Goal: Information Seeking & Learning: Learn about a topic

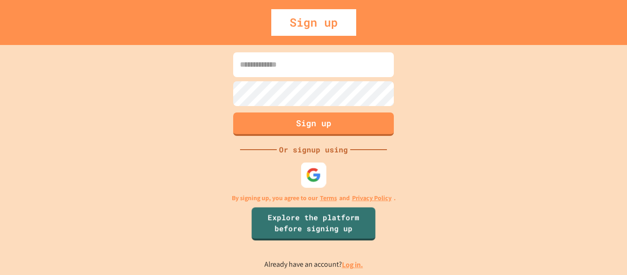
click at [313, 179] on img at bounding box center [313, 174] width 15 height 15
click at [278, 63] on input at bounding box center [313, 64] width 161 height 25
type input "**********"
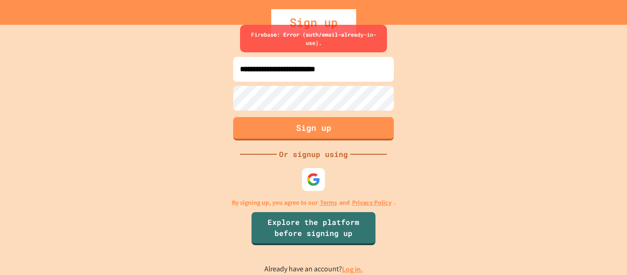
click at [352, 273] on link "Log in." at bounding box center [352, 269] width 21 height 10
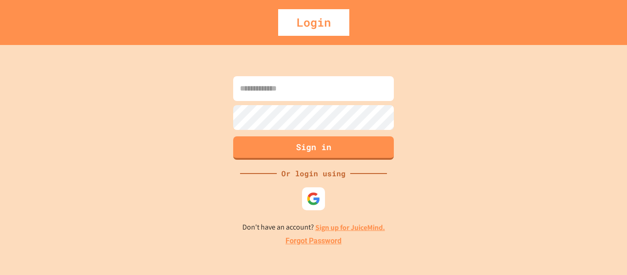
click at [291, 78] on input at bounding box center [313, 88] width 161 height 25
type input "**********"
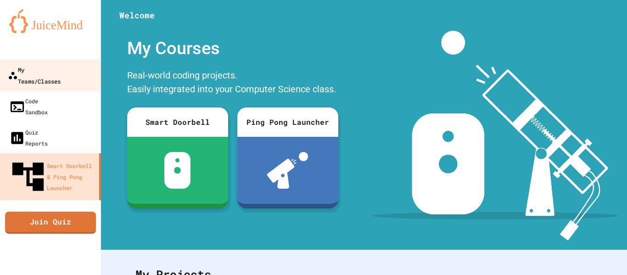
click at [58, 64] on div "My Teams/Classes" at bounding box center [34, 75] width 53 height 22
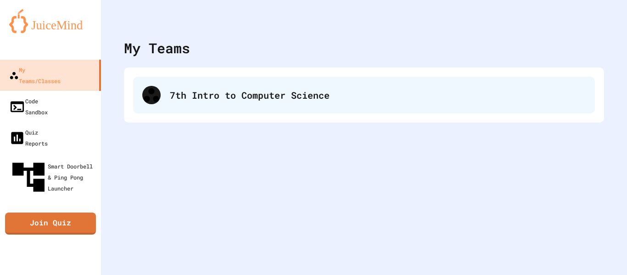
click at [221, 84] on div "7th Intro to Computer Science" at bounding box center [364, 95] width 462 height 37
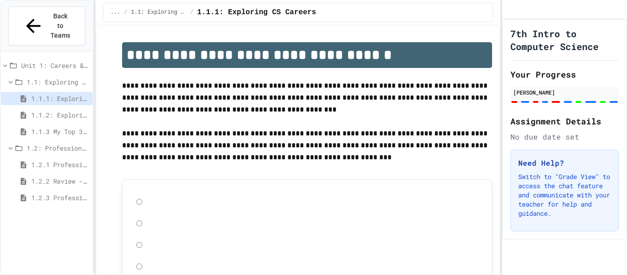
click at [45, 174] on div "1.2.2 Review - Professional Communication" at bounding box center [47, 180] width 92 height 13
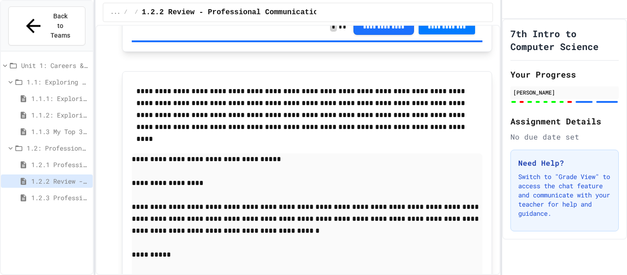
scroll to position [2026, 0]
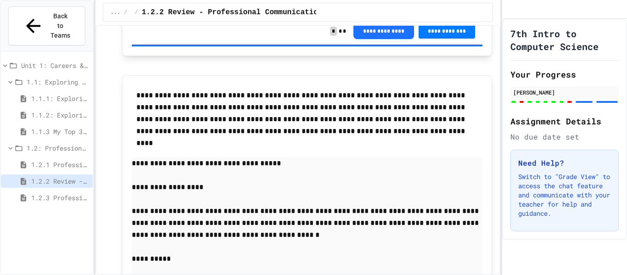
click at [42, 193] on span "1.2.3 Professional Communication Challenge" at bounding box center [60, 198] width 58 height 10
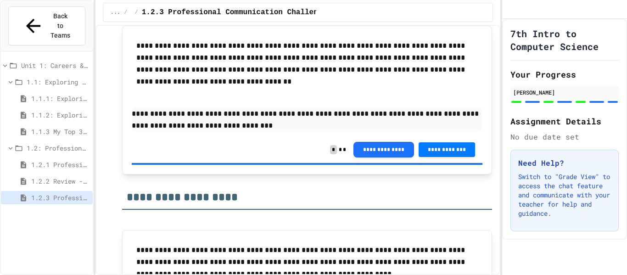
scroll to position [1229, 0]
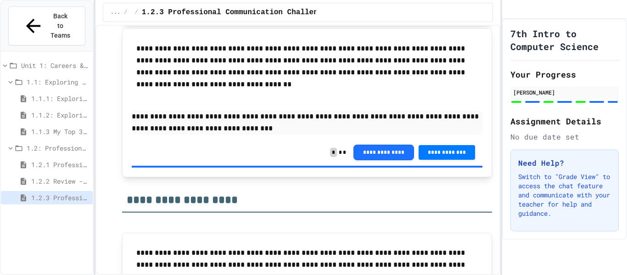
click at [49, 141] on div "1.2: Professional Communication" at bounding box center [47, 149] width 92 height 17
click at [50, 143] on span "1.2: Professional Communication" at bounding box center [58, 148] width 62 height 10
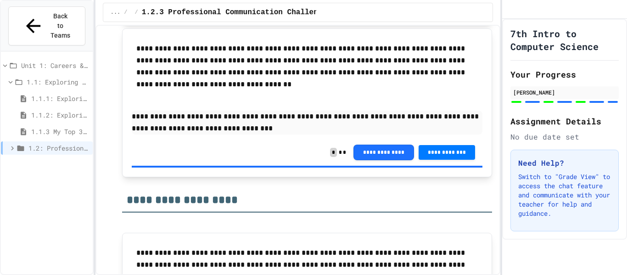
click at [36, 59] on div "Unit 1: Careers & Professionalism" at bounding box center [47, 67] width 92 height 17
click at [34, 77] on span "1.1: Exploring CS Careers" at bounding box center [58, 82] width 62 height 10
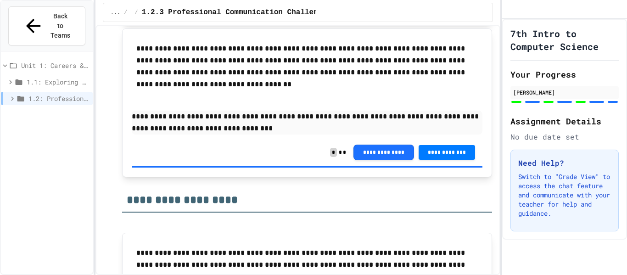
click at [45, 61] on span "Unit 1: Careers & Professionalism" at bounding box center [55, 66] width 68 height 10
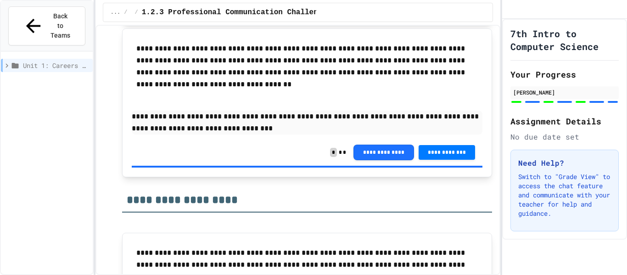
click at [45, 61] on span "Unit 1: Careers & Professionalism" at bounding box center [56, 66] width 66 height 10
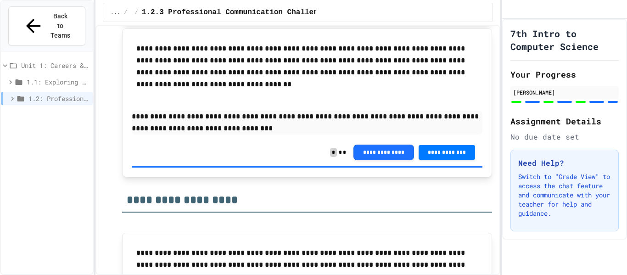
click at [26, 75] on div "1.1: Exploring CS Careers" at bounding box center [47, 81] width 92 height 13
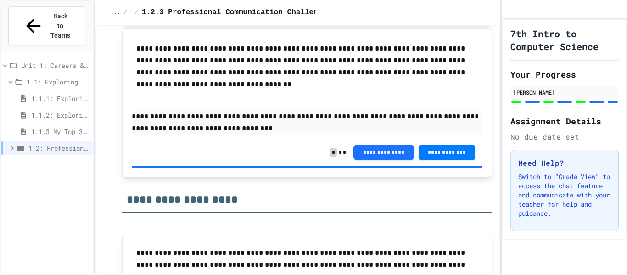
click at [59, 94] on span "1.1.1: Exploring CS Careers" at bounding box center [60, 99] width 58 height 10
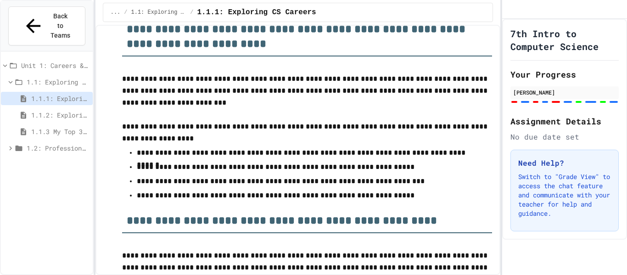
scroll to position [1711, 0]
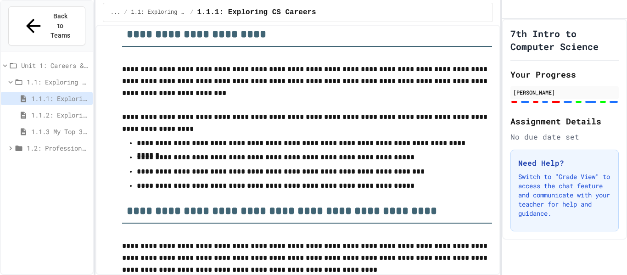
click at [404, 60] on p at bounding box center [307, 57] width 370 height 12
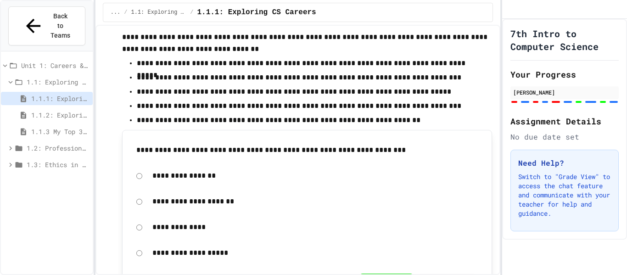
scroll to position [3704, 0]
